Goal: Navigation & Orientation: Find specific page/section

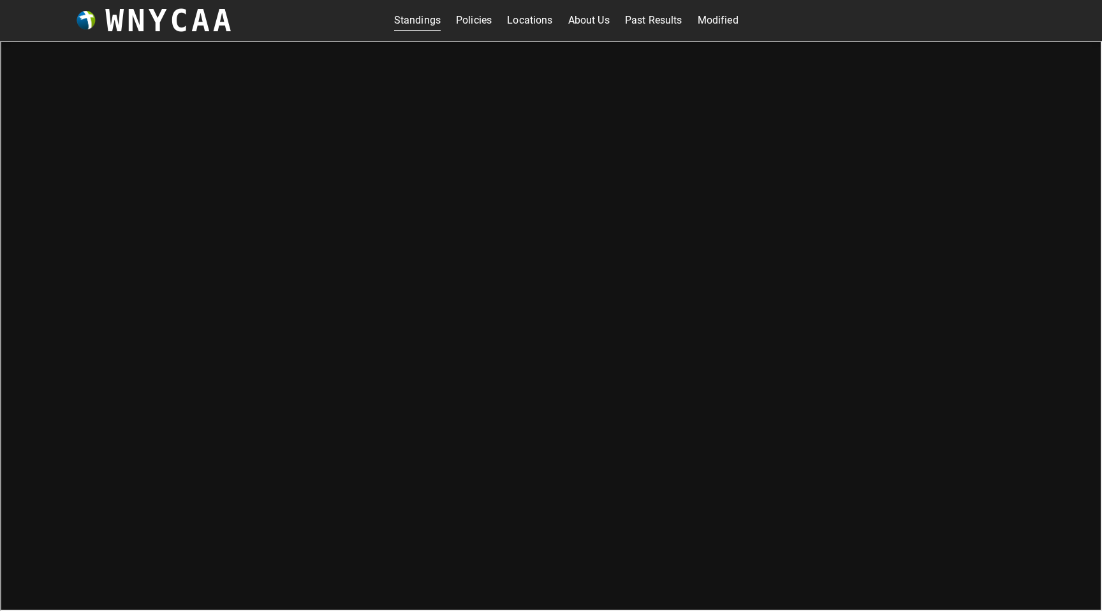
click at [535, 23] on link "Locations" at bounding box center [529, 20] width 45 height 20
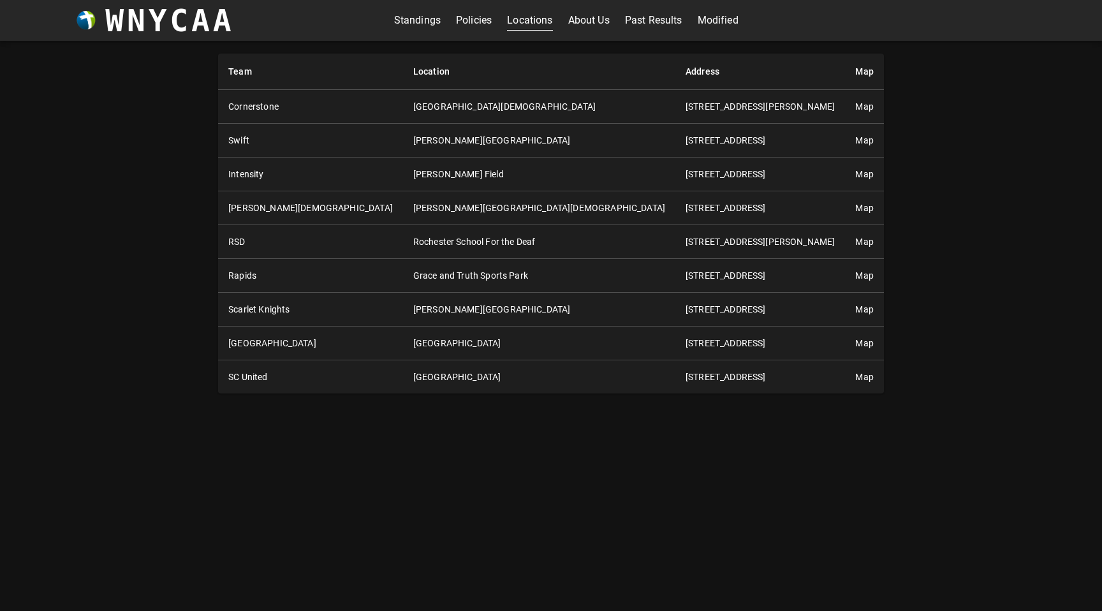
click at [426, 22] on link "Standings" at bounding box center [417, 20] width 47 height 20
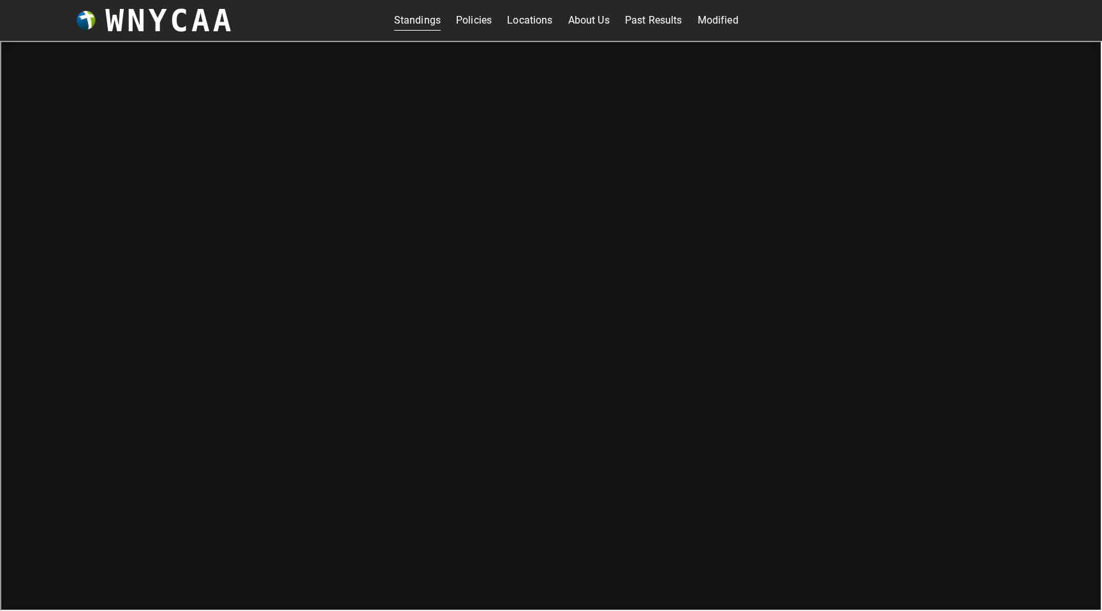
click at [411, 23] on link "Standings" at bounding box center [417, 20] width 47 height 20
